Goal: Information Seeking & Learning: Check status

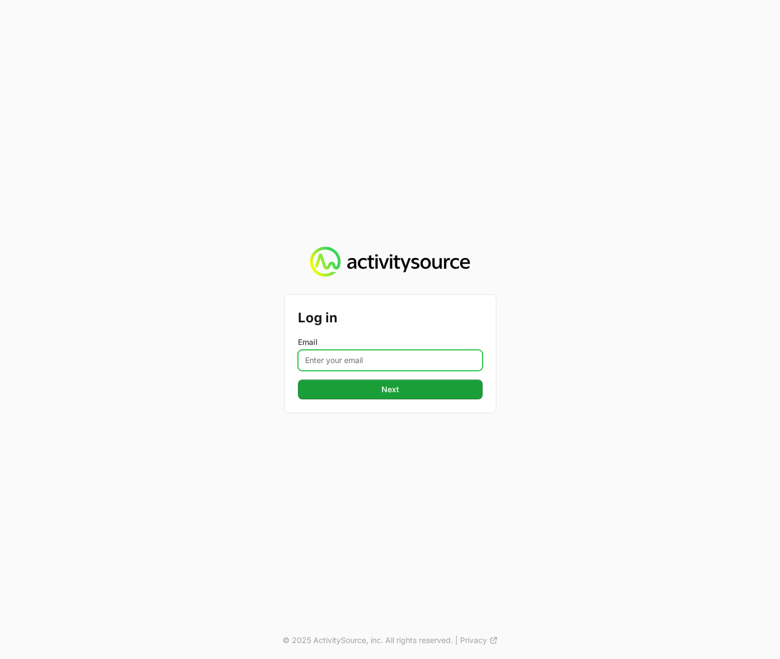
click at [345, 356] on input "Email" at bounding box center [390, 360] width 185 height 21
type input "[PERSON_NAME][EMAIL_ADDRESS][DOMAIN_NAME]"
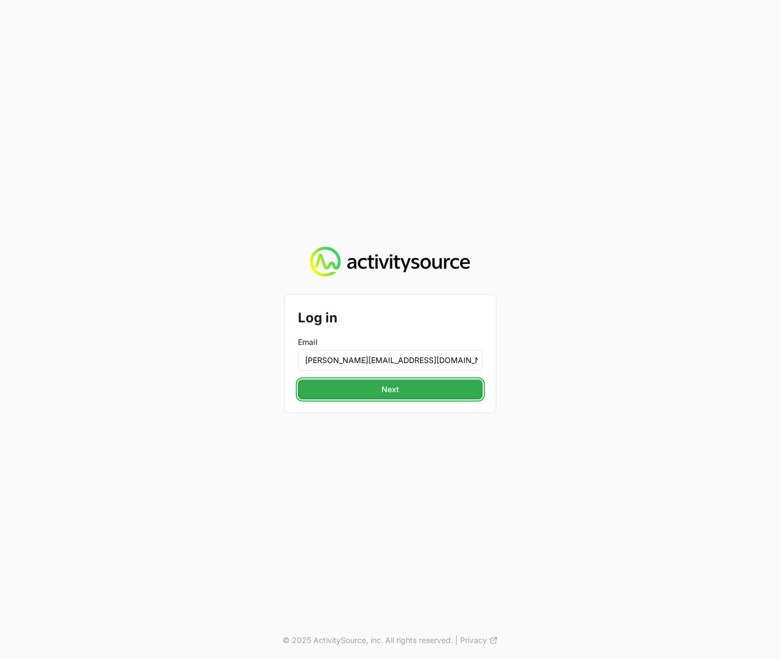
click at [396, 392] on span "Next" at bounding box center [391, 389] width 18 height 13
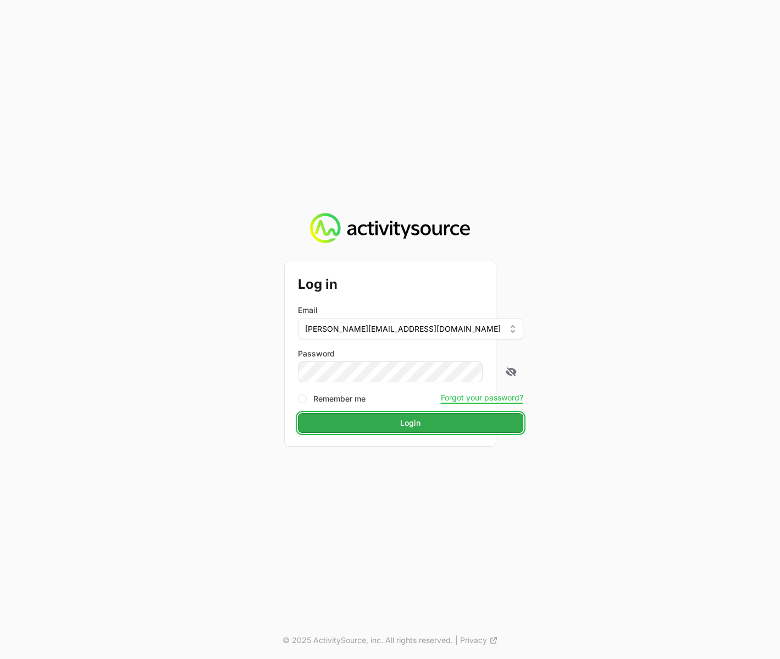
click at [356, 429] on button "Login" at bounding box center [410, 423] width 225 height 20
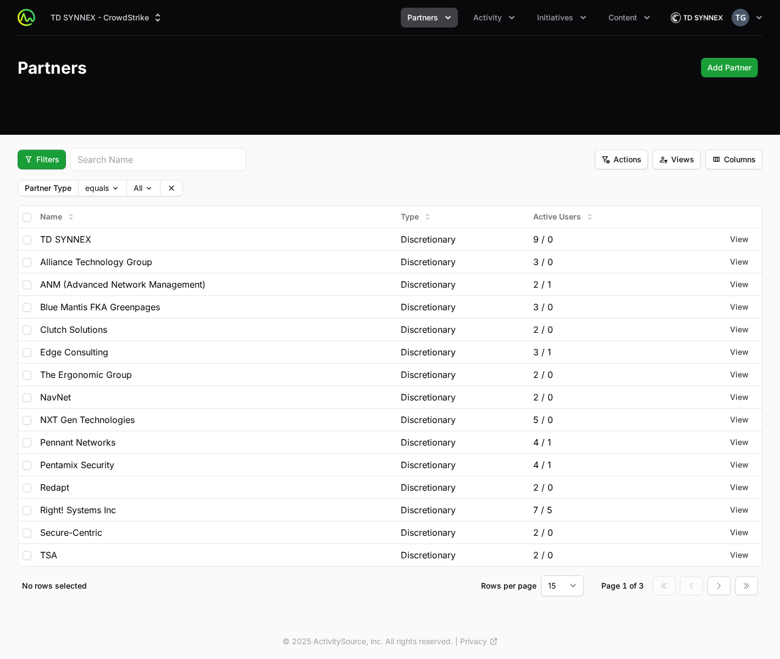
click at [46, 190] on label "Partner Type" at bounding box center [48, 188] width 60 height 14
click at [51, 162] on span "Filters" at bounding box center [41, 159] width 35 height 13
click at [64, 183] on div "Partner Type" at bounding box center [60, 186] width 115 height 16
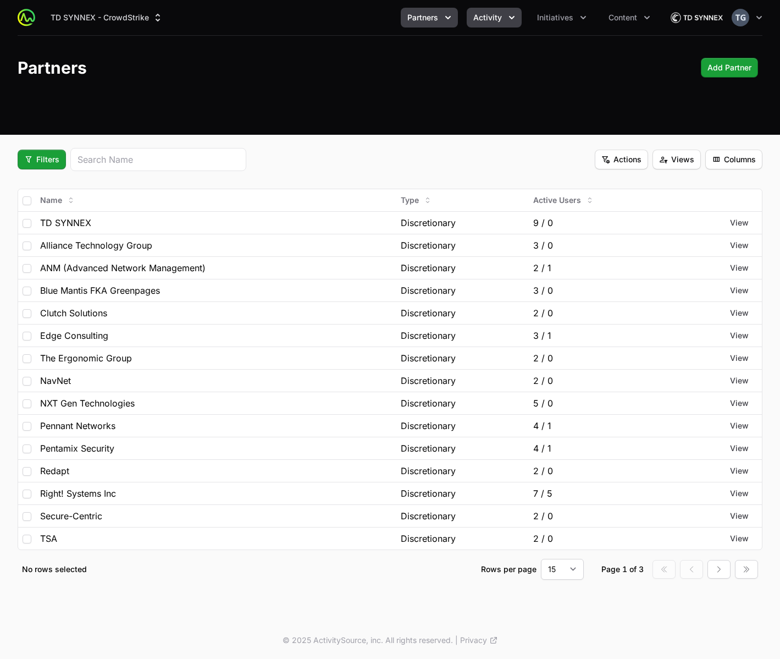
click at [506, 16] on button "Activity" at bounding box center [494, 18] width 55 height 20
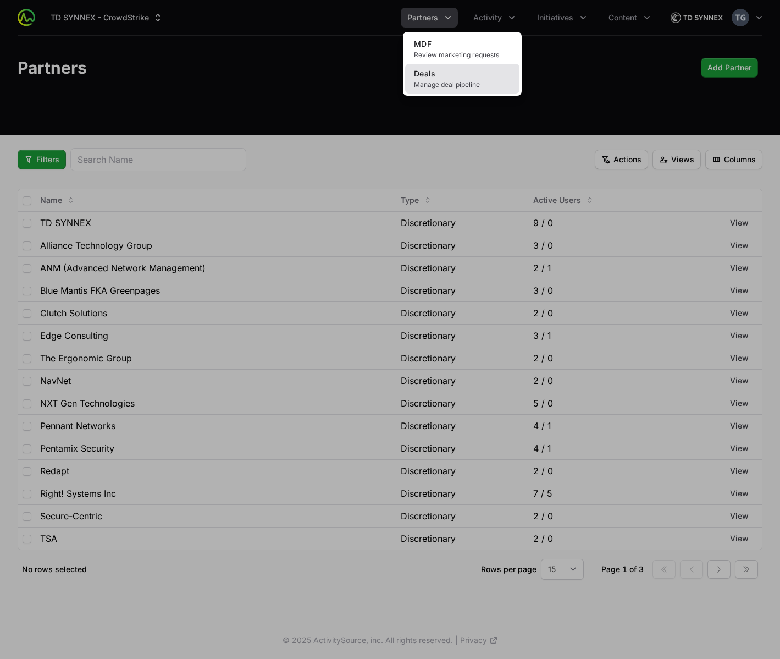
click at [493, 73] on link "Deals Manage deal pipeline" at bounding box center [462, 79] width 114 height 30
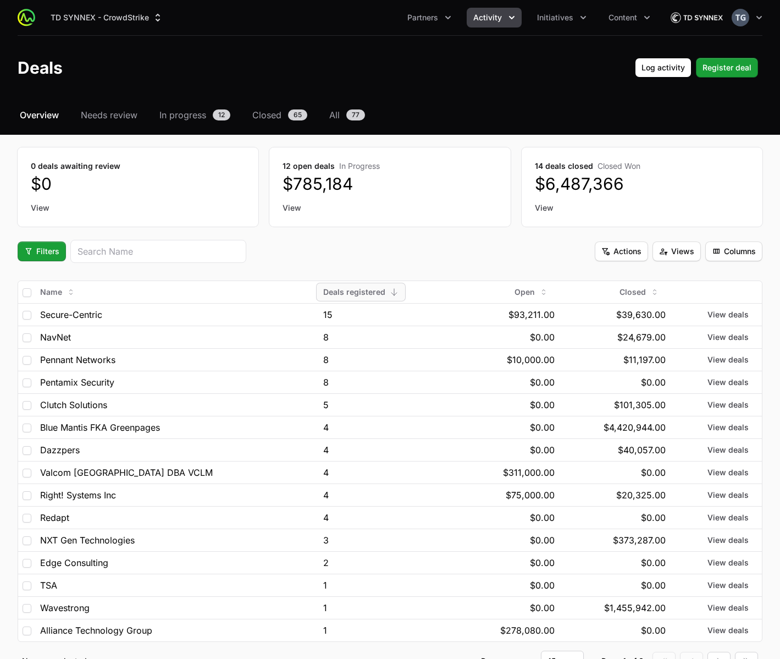
click at [503, 24] on button "Activity" at bounding box center [494, 18] width 55 height 20
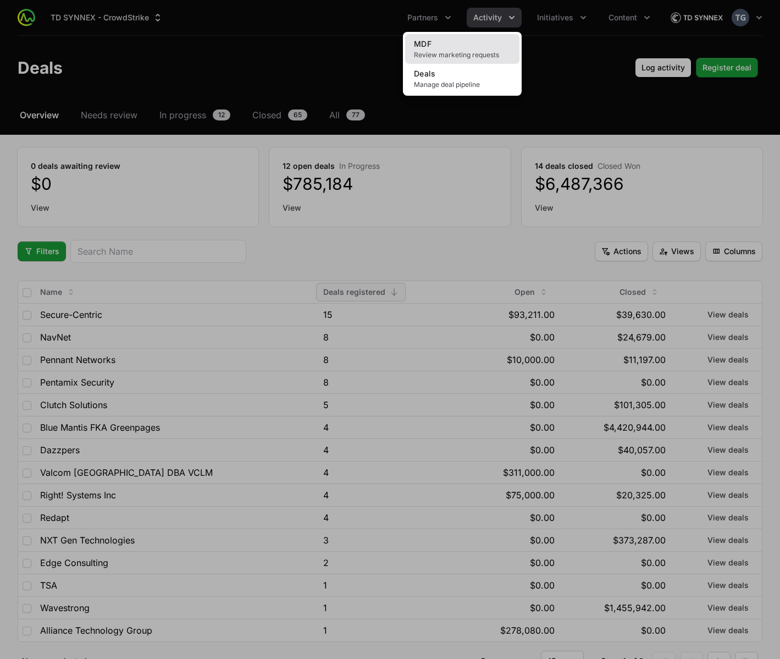
click at [492, 56] on span "Review marketing requests" at bounding box center [462, 55] width 97 height 9
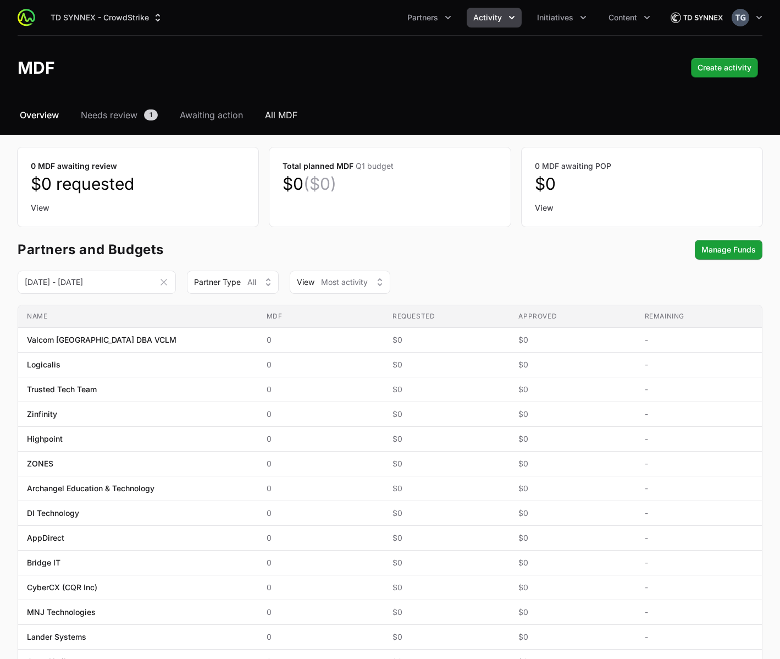
click at [296, 114] on span "All MDF" at bounding box center [281, 114] width 32 height 13
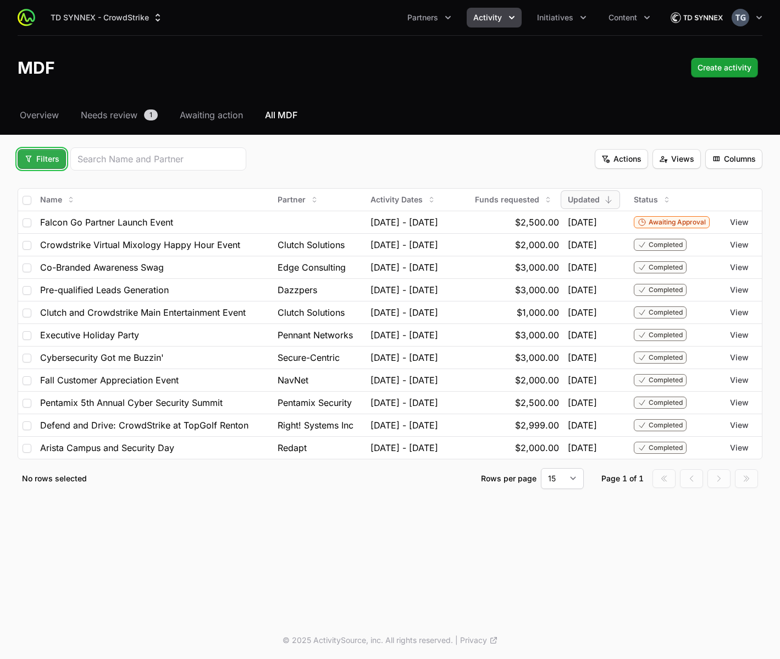
click at [41, 167] on button "Filters" at bounding box center [42, 159] width 48 height 20
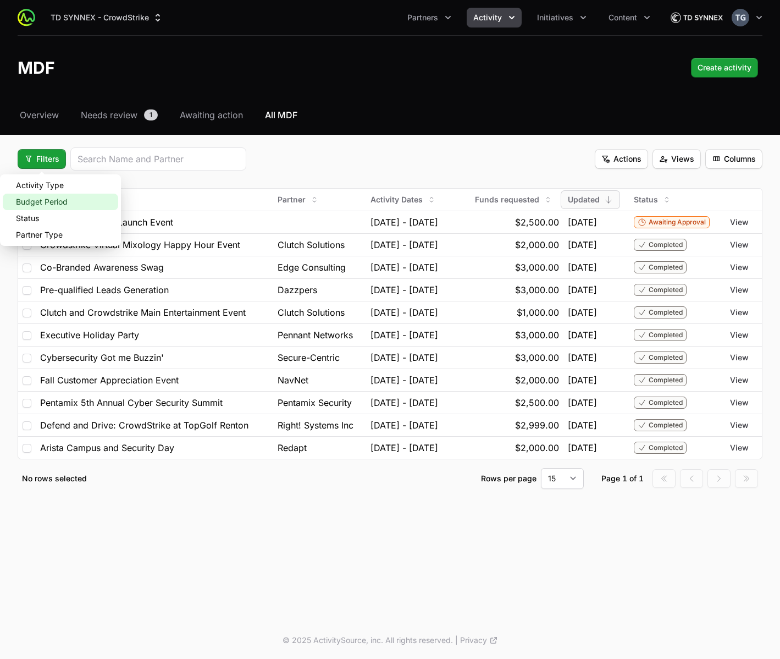
click at [50, 200] on div "Budget Period" at bounding box center [60, 202] width 115 height 16
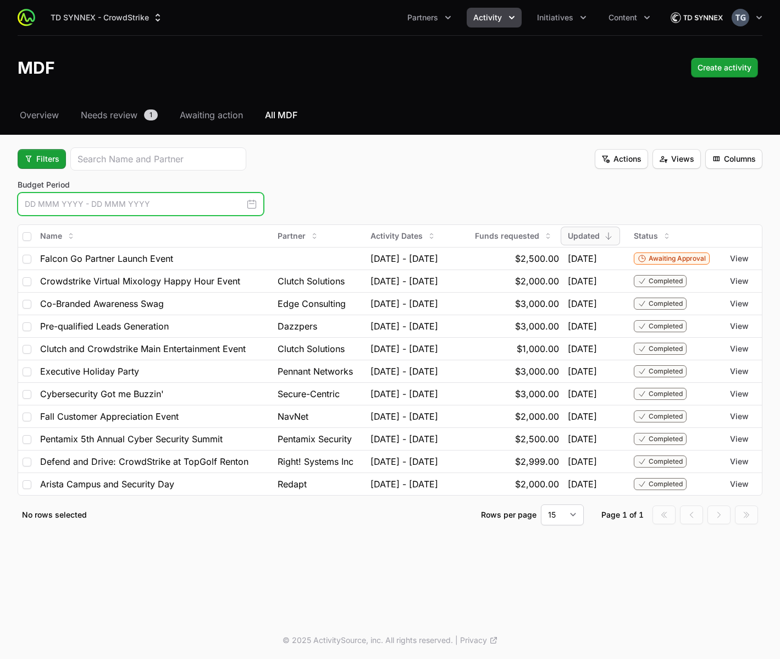
click at [91, 206] on input "text" at bounding box center [141, 203] width 246 height 23
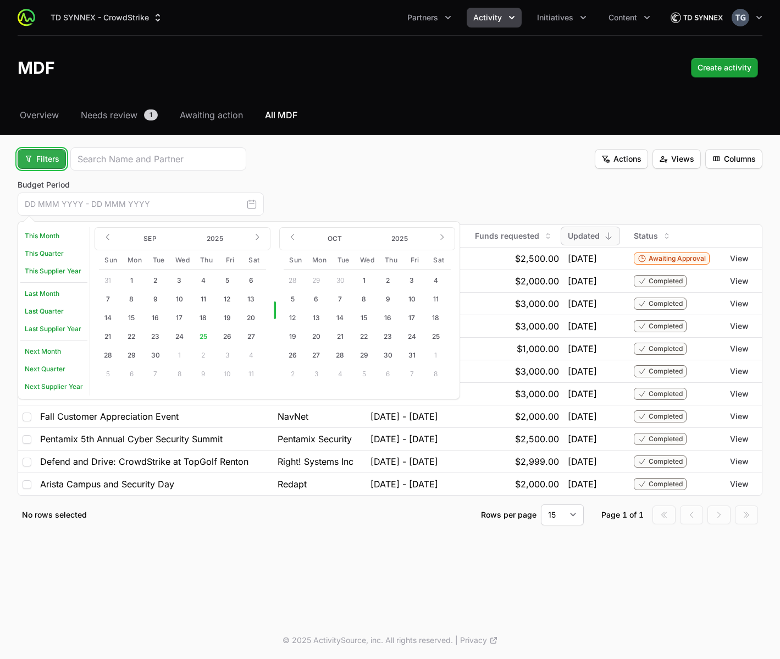
click at [51, 164] on span "Filters" at bounding box center [41, 158] width 35 height 13
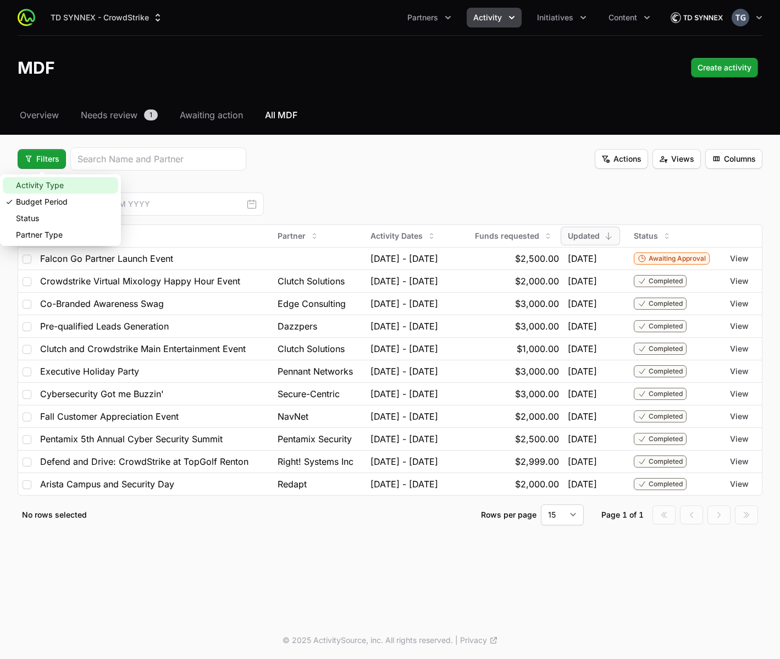
click at [70, 190] on div "Activity Type" at bounding box center [60, 185] width 115 height 16
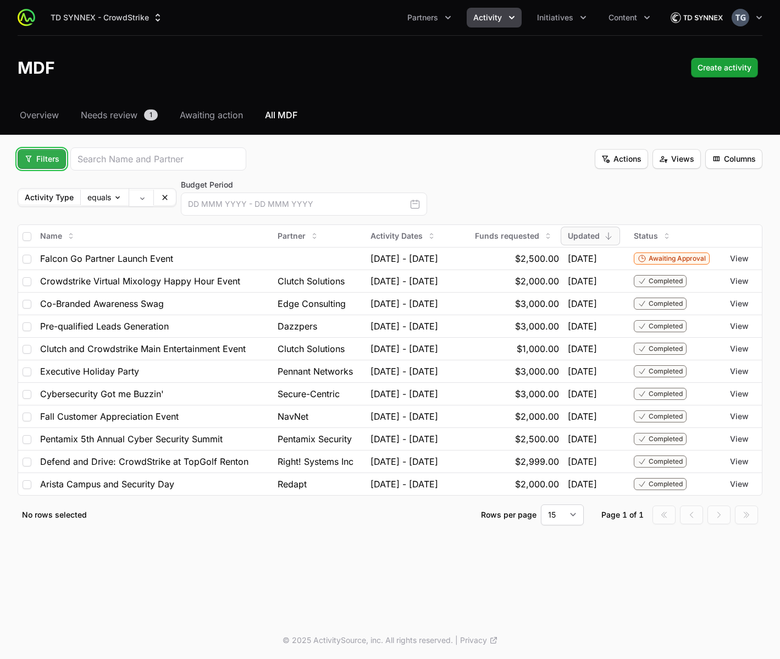
click at [34, 165] on span "Filters" at bounding box center [41, 158] width 35 height 13
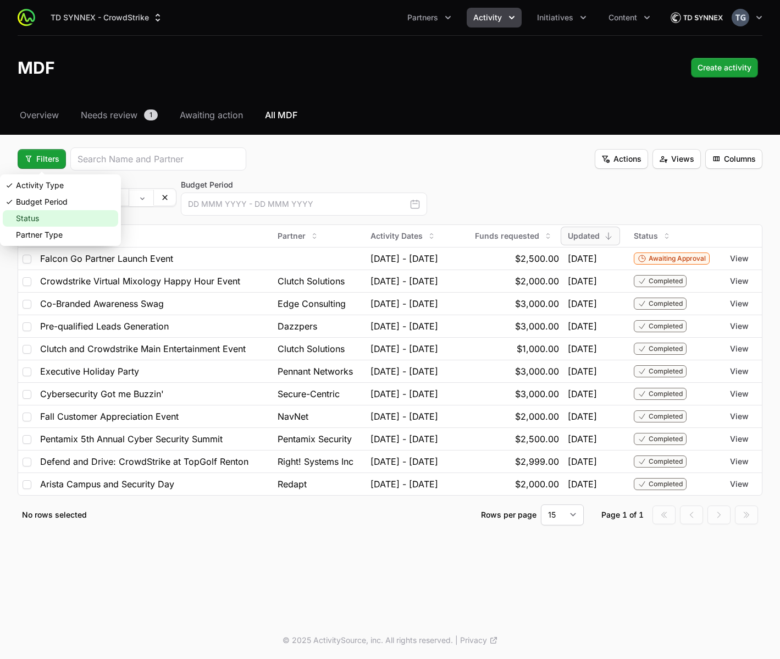
click at [69, 219] on div "Status" at bounding box center [60, 218] width 115 height 16
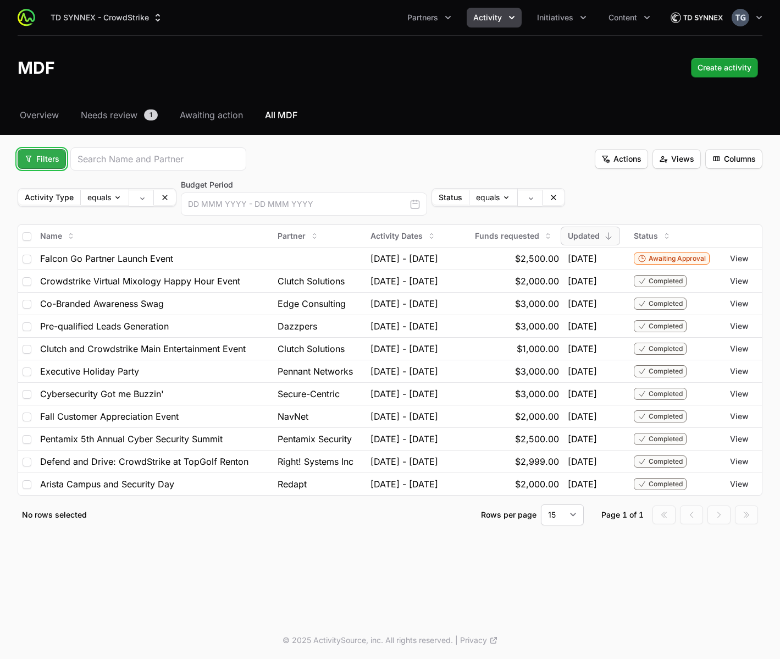
click at [23, 162] on button "Filters" at bounding box center [42, 159] width 48 height 20
click at [40, 201] on div "Budget Period" at bounding box center [60, 202] width 115 height 16
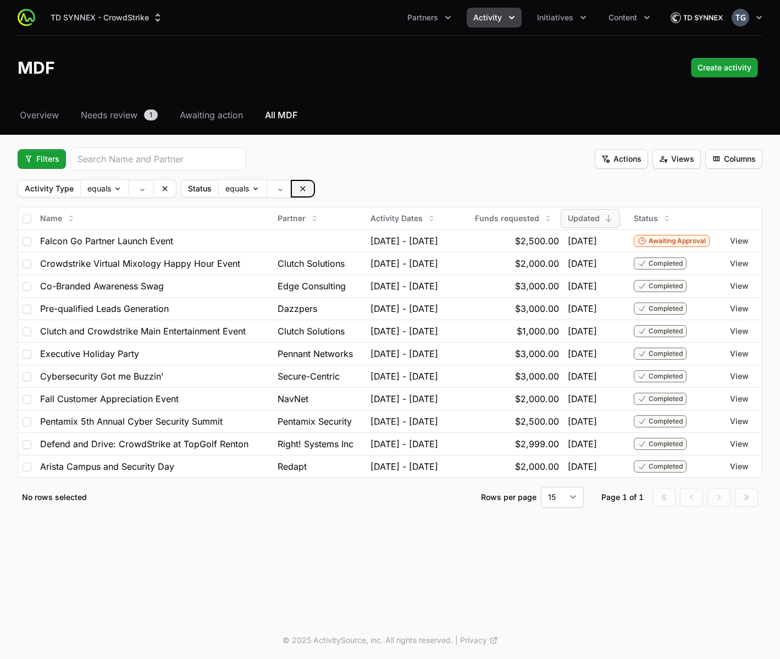
click at [309, 190] on button at bounding box center [303, 188] width 22 height 15
click at [27, 190] on label "Activity Type" at bounding box center [49, 188] width 62 height 14
click at [43, 164] on span "Filters" at bounding box center [41, 158] width 35 height 13
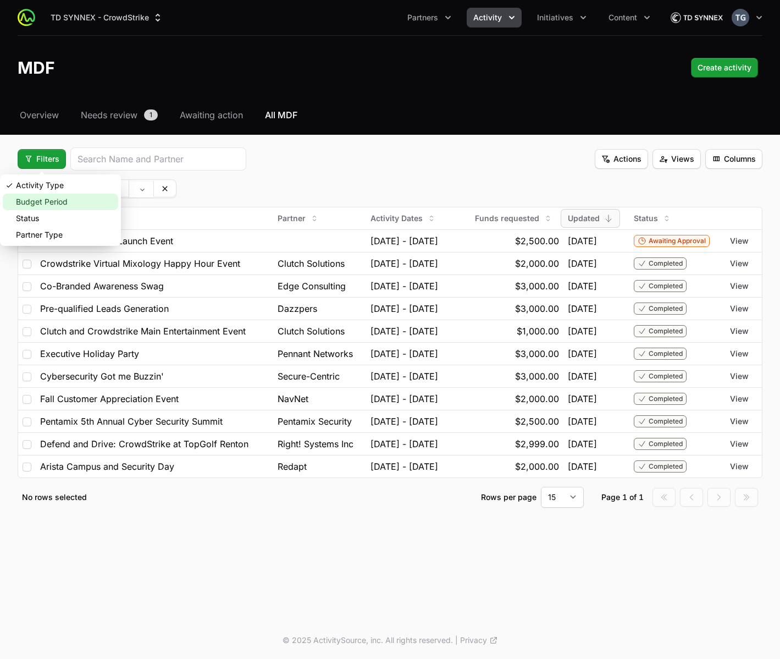
click at [52, 205] on div "Budget Period" at bounding box center [60, 202] width 115 height 16
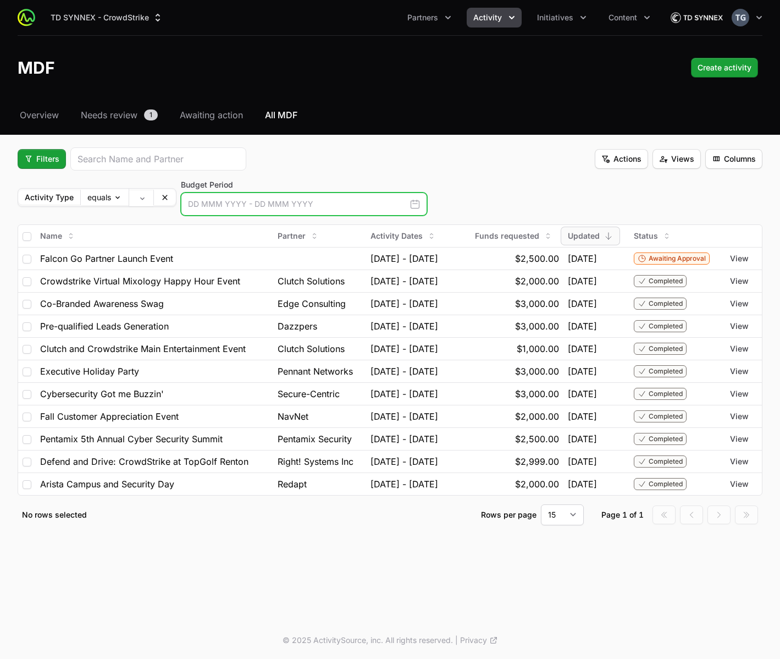
click at [212, 203] on input "text" at bounding box center [304, 203] width 246 height 23
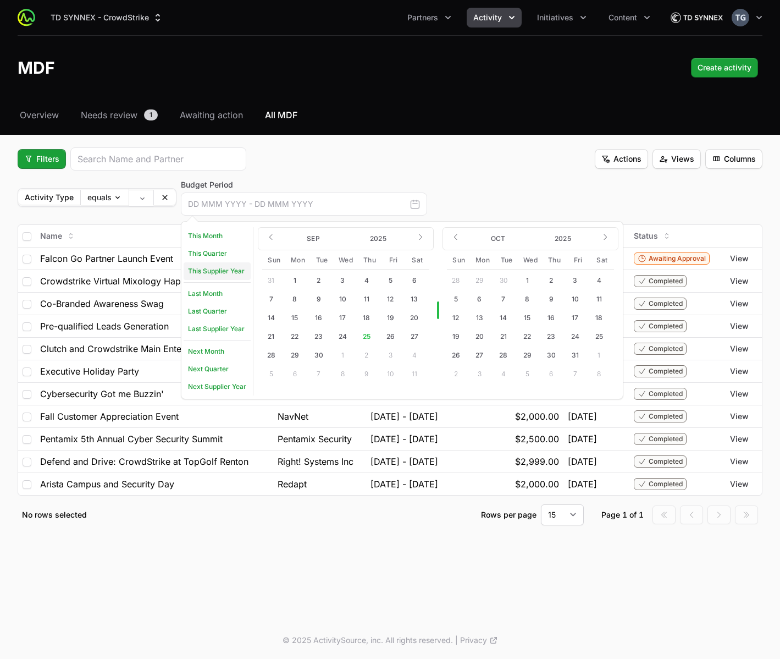
click at [212, 274] on link "This Supplier Year" at bounding box center [217, 271] width 67 height 18
type input "[DATE] - [DATE]"
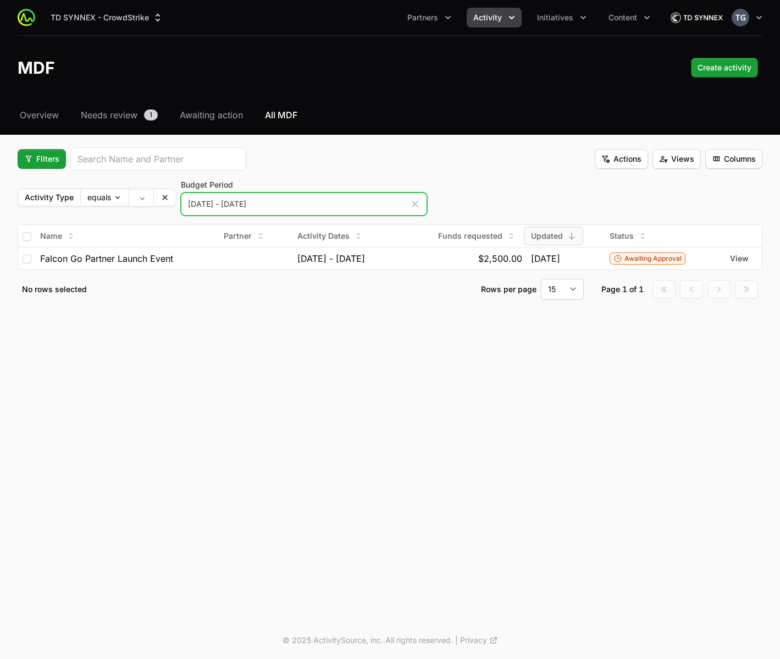
drag, startPoint x: 186, startPoint y: 207, endPoint x: 289, endPoint y: 202, distance: 102.9
click at [289, 202] on input "[DATE] - [DATE]" at bounding box center [304, 203] width 246 height 23
click at [416, 199] on icon "button" at bounding box center [415, 204] width 11 height 11
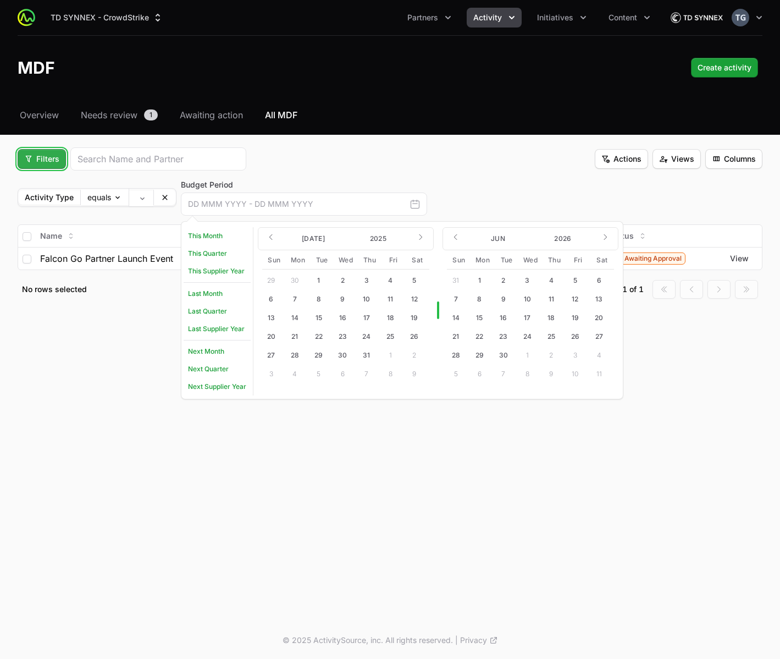
click at [47, 159] on span "Filters" at bounding box center [41, 158] width 35 height 13
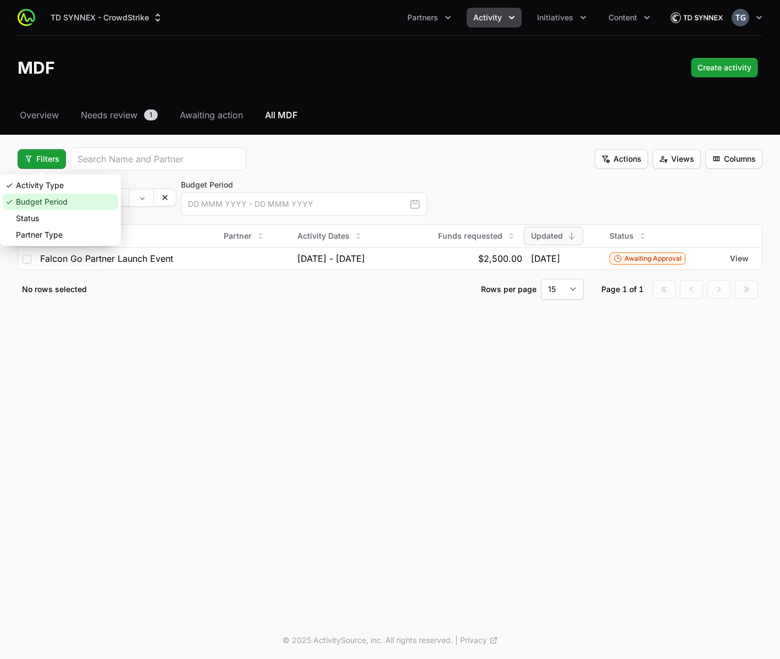
click at [45, 200] on div "Budget Period" at bounding box center [60, 202] width 115 height 16
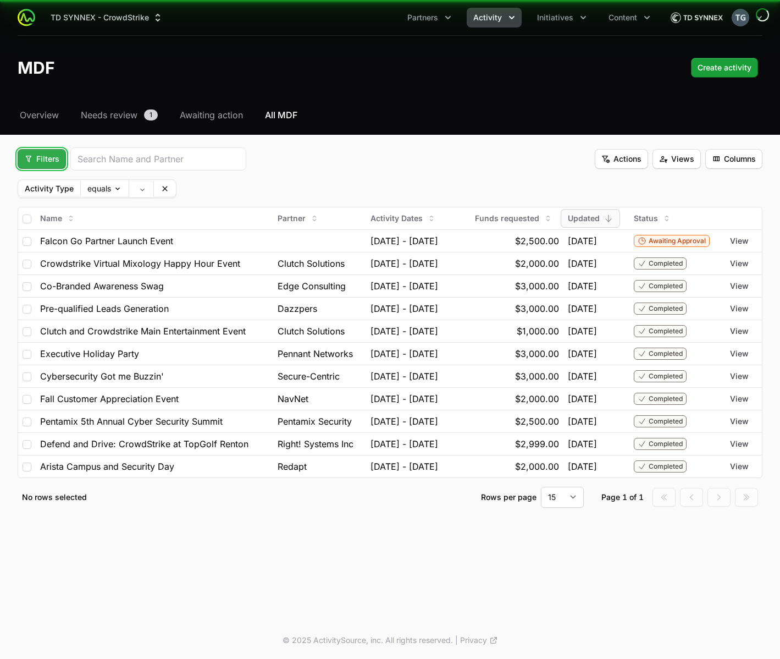
click at [41, 164] on span "Filters" at bounding box center [41, 158] width 35 height 13
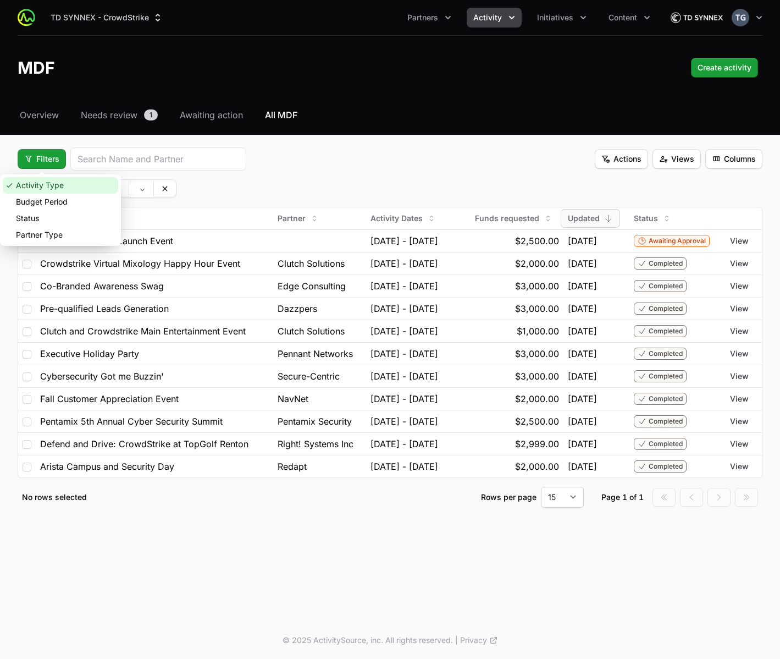
click at [40, 183] on div "Activity Type" at bounding box center [60, 185] width 115 height 16
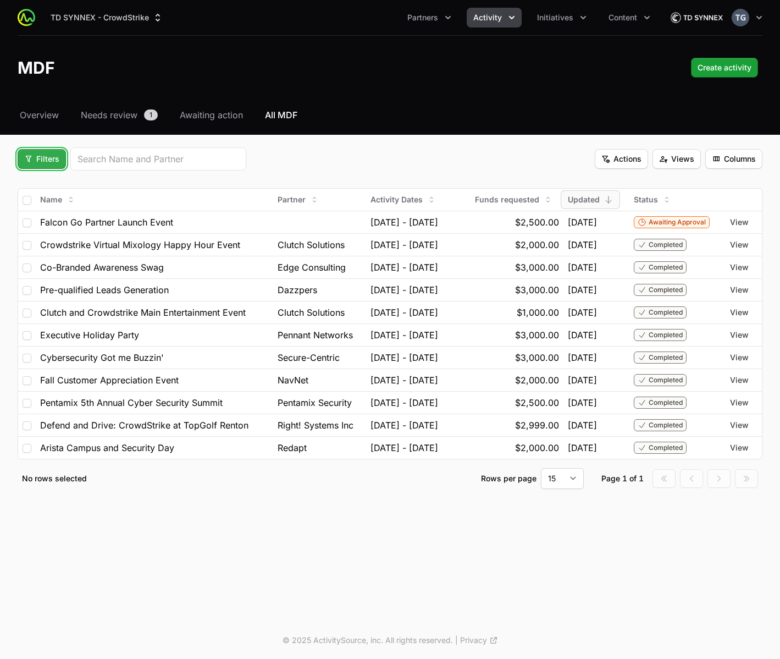
click at [40, 153] on span "Filters" at bounding box center [41, 158] width 35 height 13
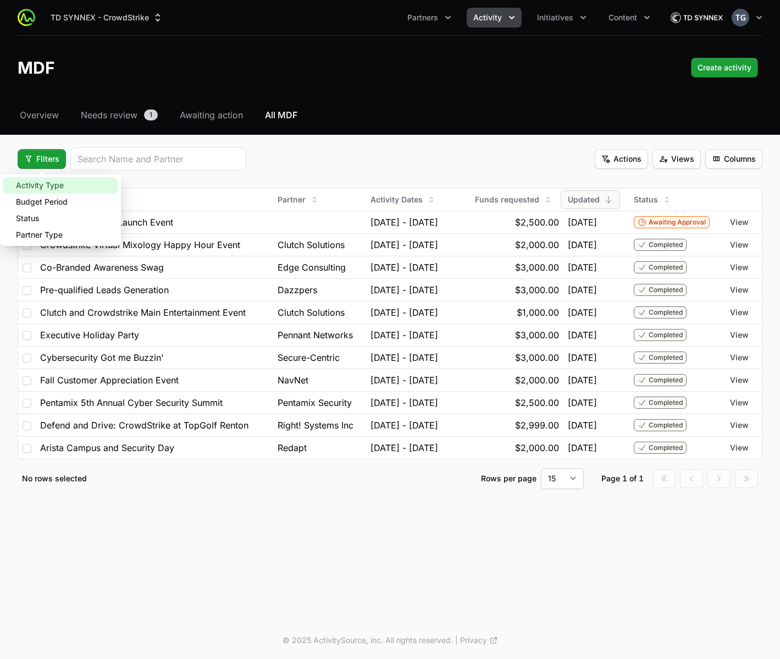
click at [41, 189] on div "Activity Type" at bounding box center [60, 185] width 115 height 16
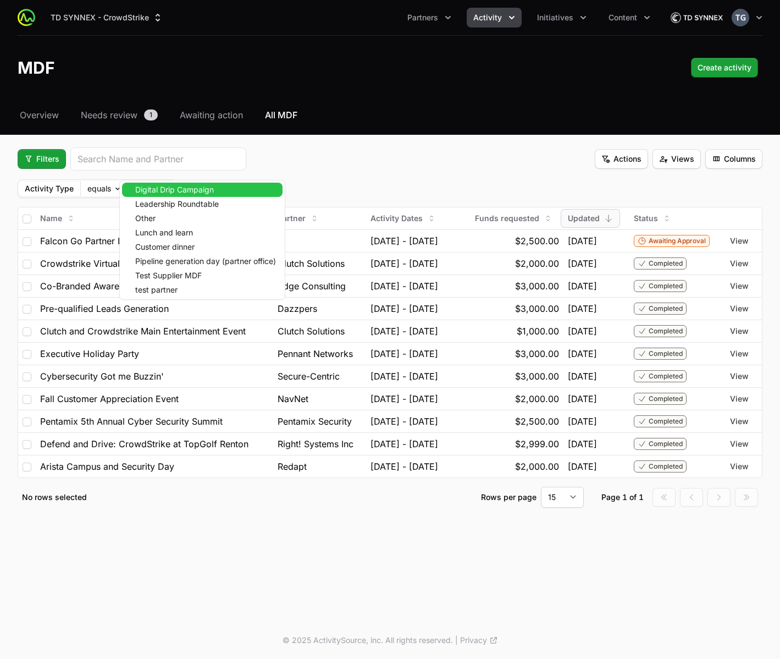
click at [135, 192] on body "TD SYNNEX - CrowdStrike Partners Activity Initiatives Content Open user menu Op…" at bounding box center [390, 329] width 780 height 659
click at [111, 201] on html "TD SYNNEX - CrowdStrike Partners Activity Initiatives Content Open user menu Op…" at bounding box center [390, 329] width 780 height 659
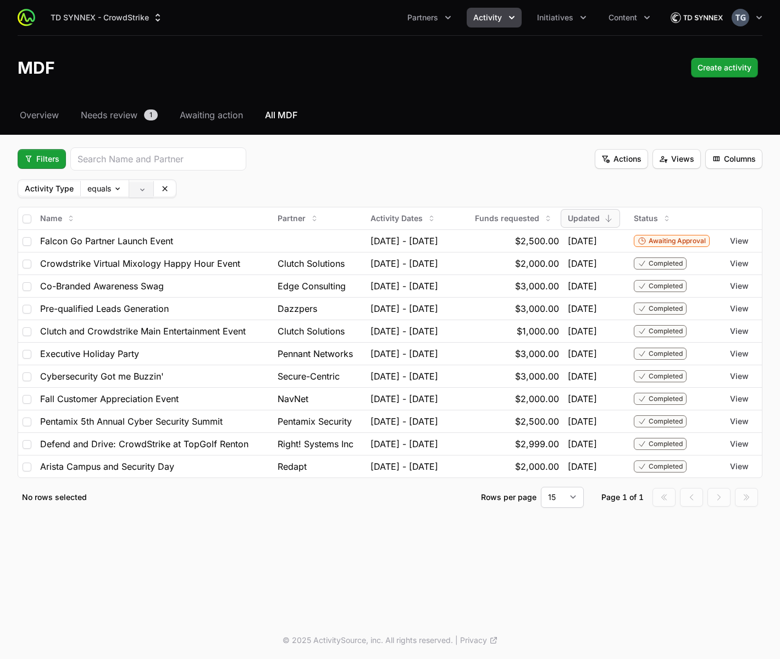
click at [137, 195] on body "TD SYNNEX - CrowdStrike Partners Activity Initiatives Content Open user menu Op…" at bounding box center [390, 329] width 780 height 659
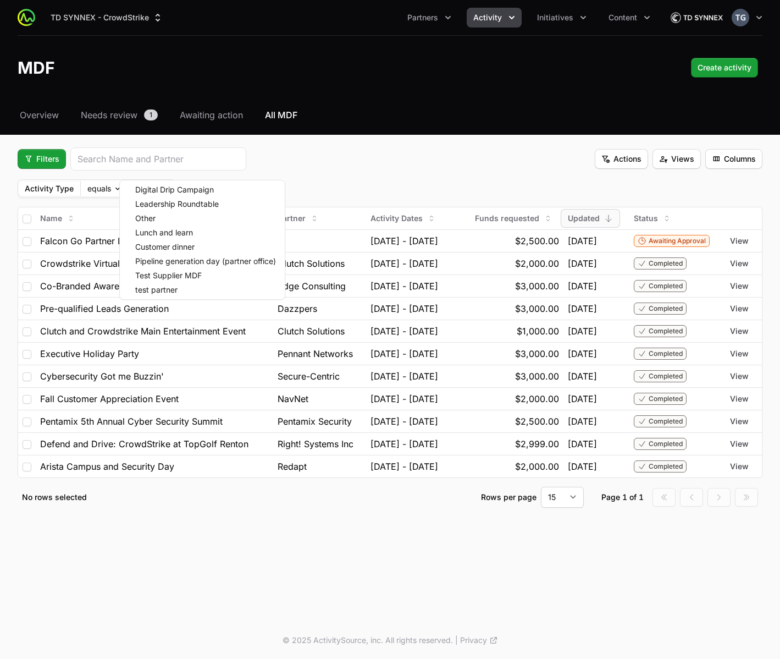
click at [115, 206] on html "TD SYNNEX - CrowdStrike Partners Activity Initiatives Content Open user menu Op…" at bounding box center [390, 329] width 780 height 659
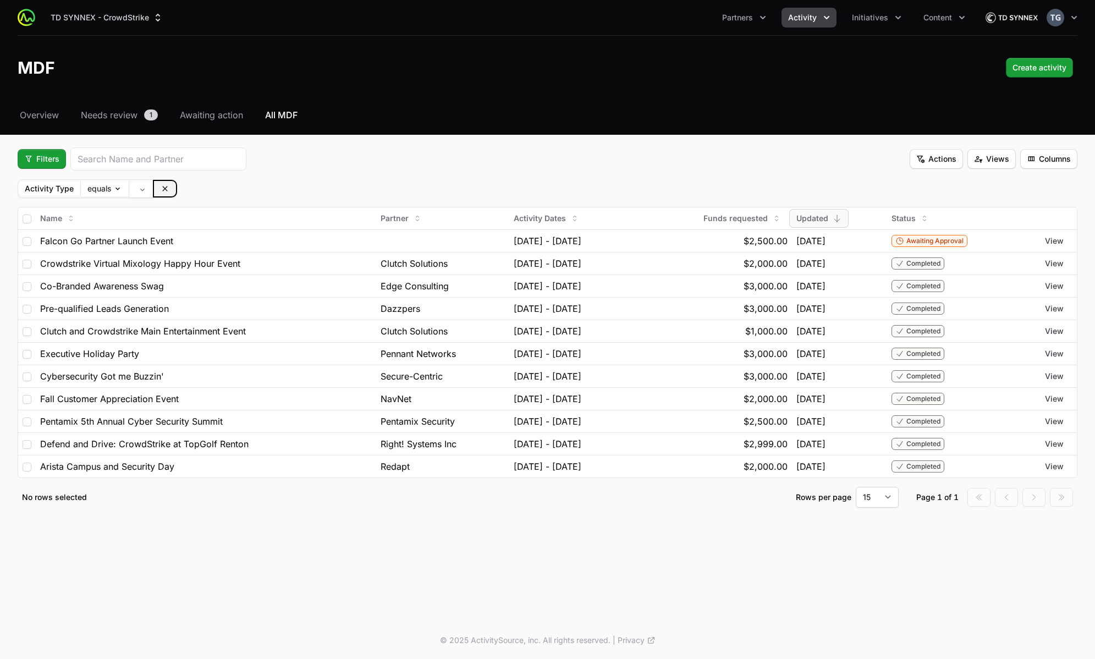
click at [168, 188] on icon at bounding box center [165, 188] width 9 height 9
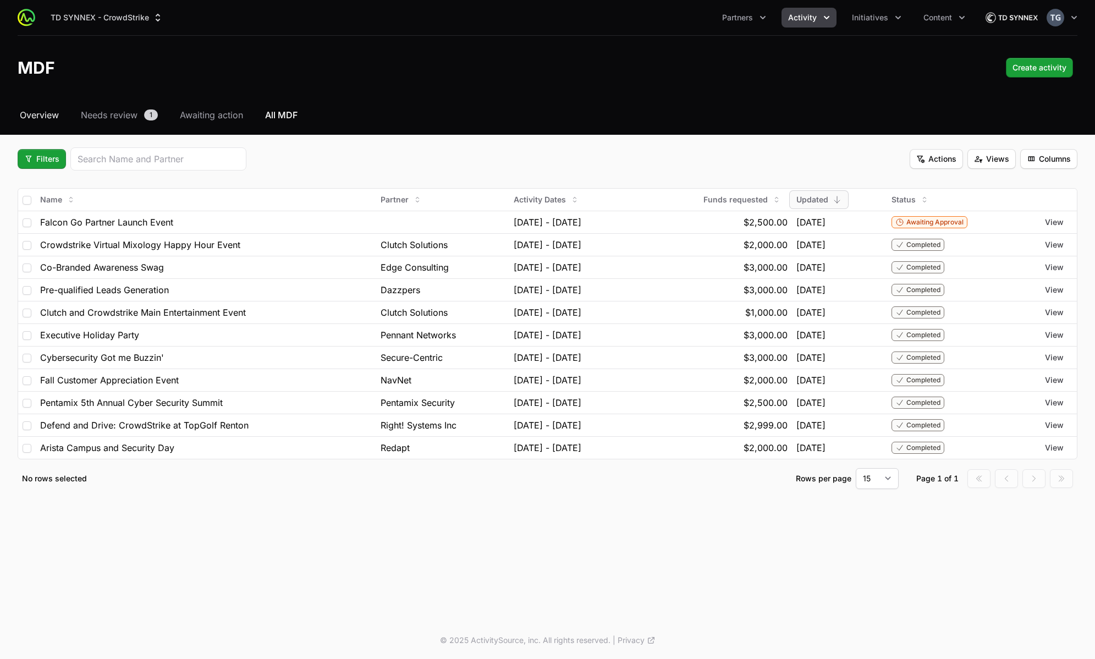
click at [51, 113] on span "Overview" at bounding box center [39, 114] width 39 height 13
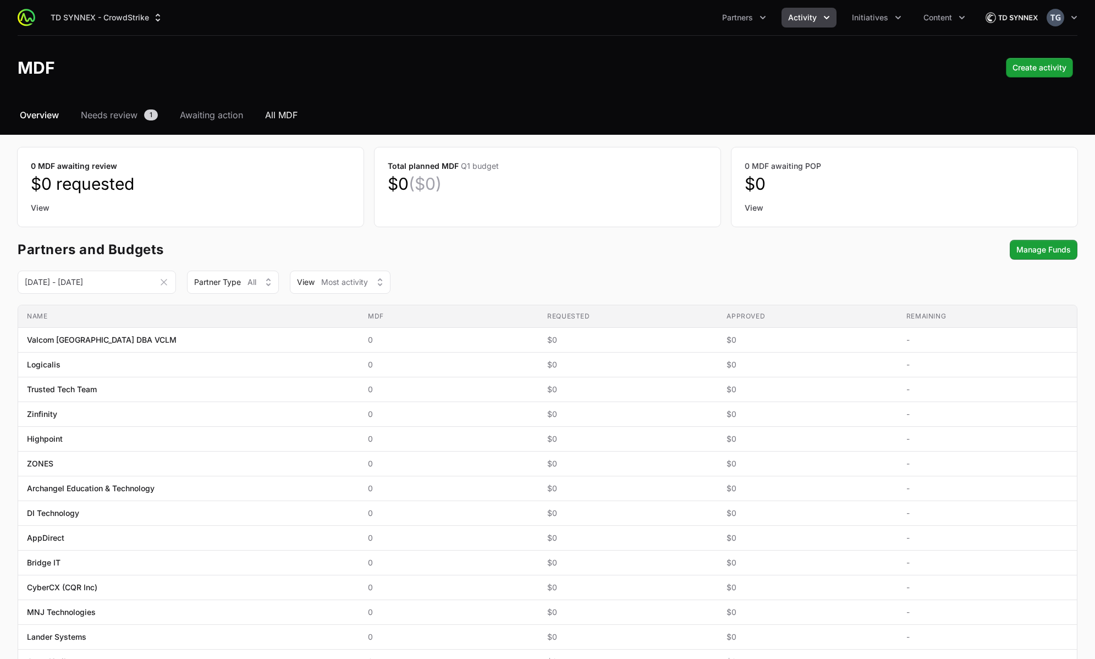
click at [282, 113] on span "All MDF" at bounding box center [281, 114] width 32 height 13
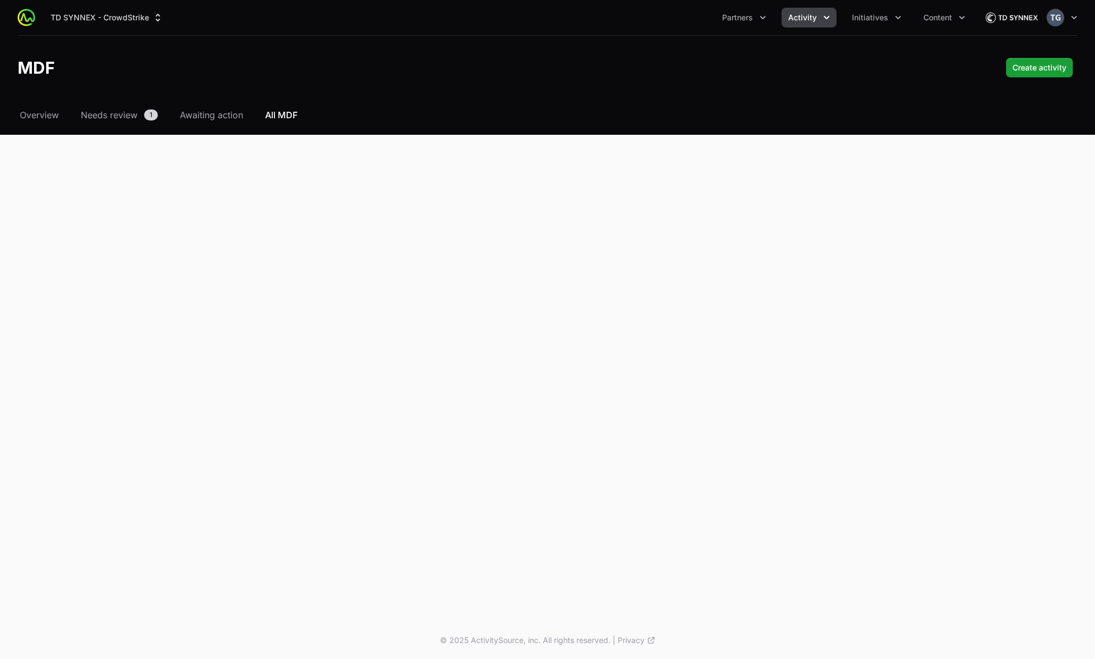
click at [51, 122] on div "Select a tab Overview Needs review Awaiting action All MDF Overview Needs revie…" at bounding box center [547, 140] width 1095 height 65
click at [50, 114] on span "Overview" at bounding box center [39, 114] width 39 height 13
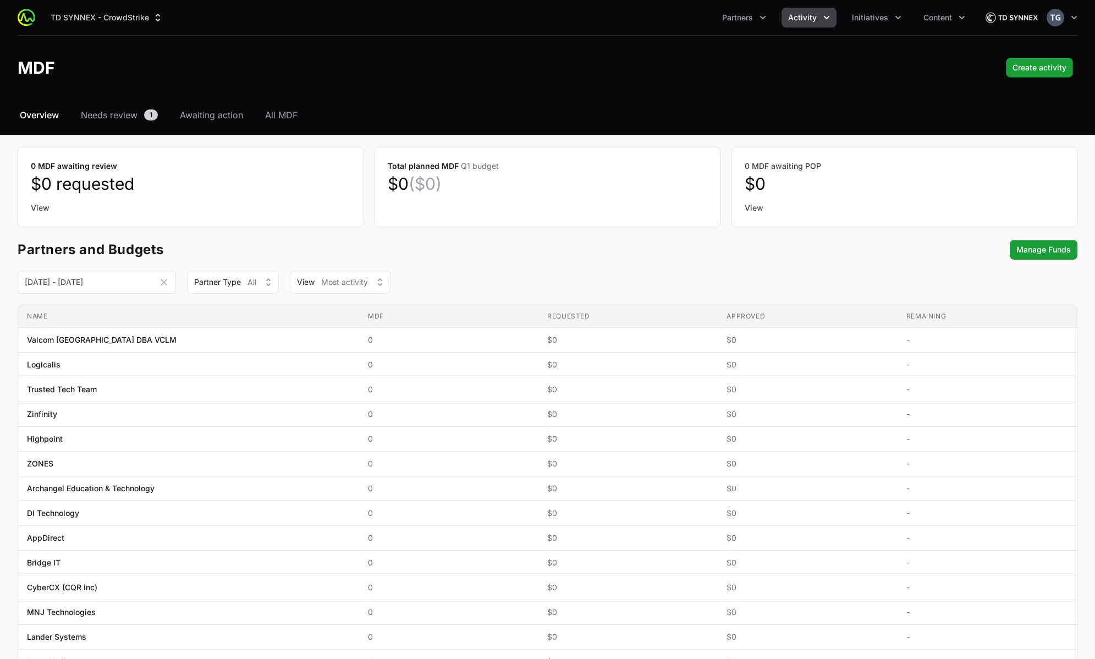
click at [289, 126] on div "Select a tab Overview Needs review Awaiting action All MDF Overview Needs revie…" at bounding box center [547, 557] width 1095 height 899
click at [283, 119] on span "All MDF" at bounding box center [281, 114] width 32 height 13
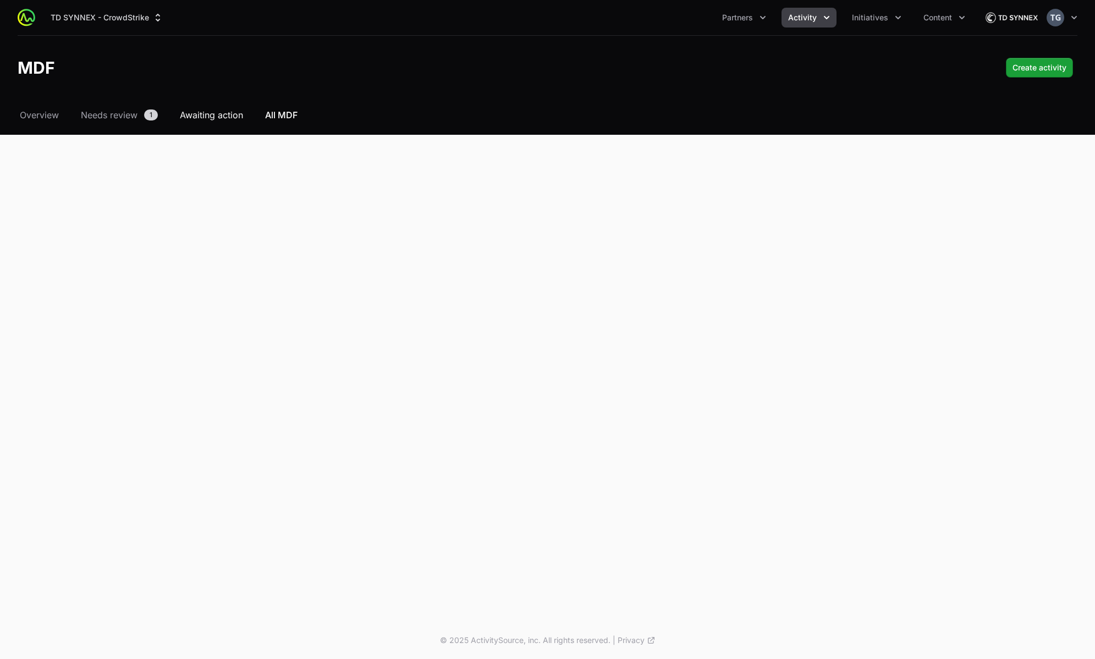
click at [214, 111] on span "Awaiting action" at bounding box center [211, 114] width 63 height 13
